Goal: Transaction & Acquisition: Download file/media

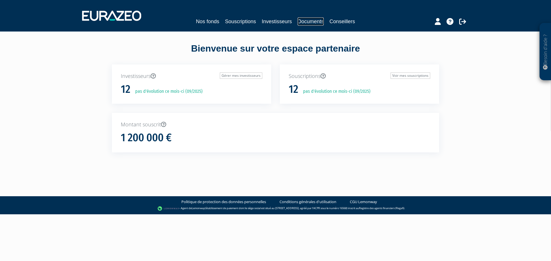
click at [315, 19] on link "Documents" at bounding box center [310, 21] width 26 height 8
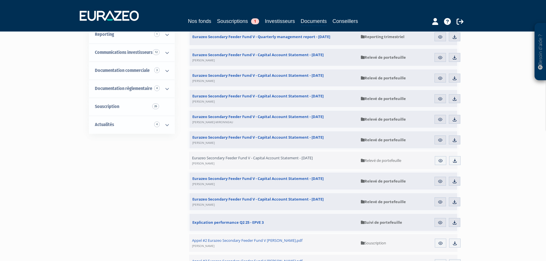
scroll to position [86, 0]
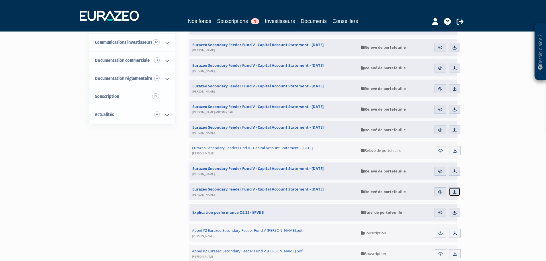
click at [457, 191] on img at bounding box center [454, 192] width 5 height 5
click at [457, 172] on img at bounding box center [454, 171] width 5 height 5
click at [454, 151] on img at bounding box center [455, 150] width 5 height 5
click at [454, 130] on img at bounding box center [454, 130] width 5 height 5
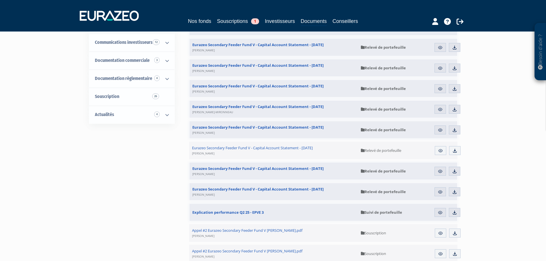
click at [455, 108] on img at bounding box center [454, 109] width 5 height 5
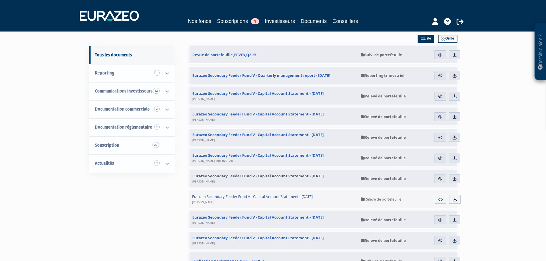
scroll to position [29, 0]
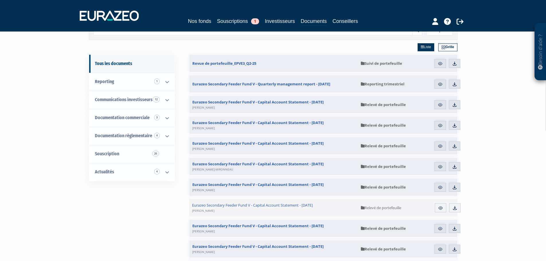
click at [455, 147] on img at bounding box center [454, 146] width 5 height 5
click at [452, 124] on link "Télécharger" at bounding box center [454, 125] width 11 height 9
click at [457, 105] on img at bounding box center [454, 104] width 5 height 5
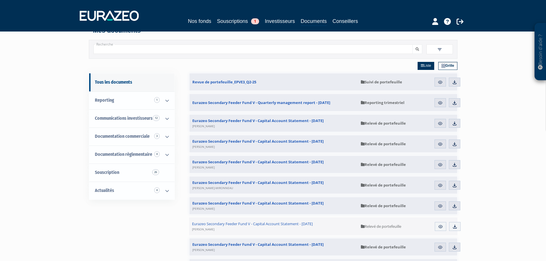
scroll to position [0, 0]
